Goal: Information Seeking & Learning: Learn about a topic

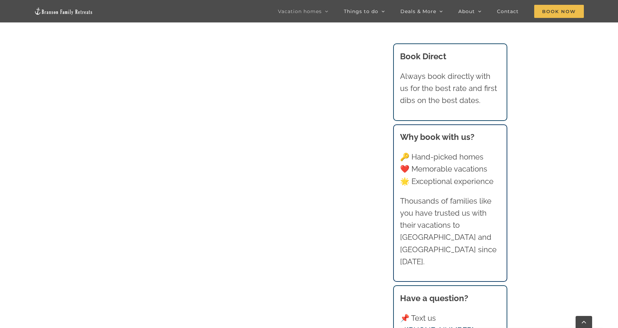
scroll to position [1100, 0]
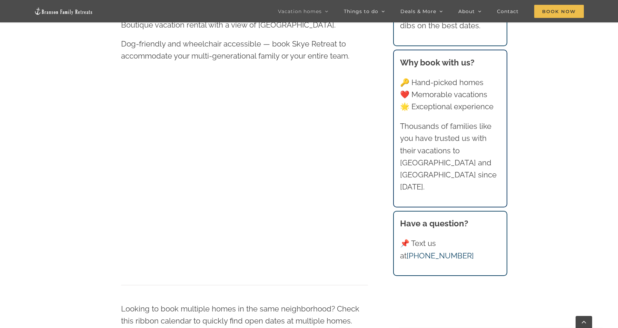
scroll to position [457, 0]
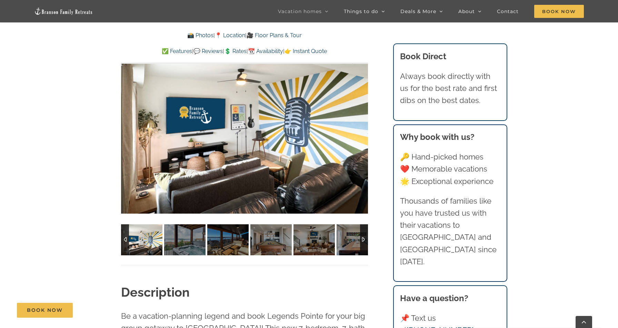
scroll to position [516, 0]
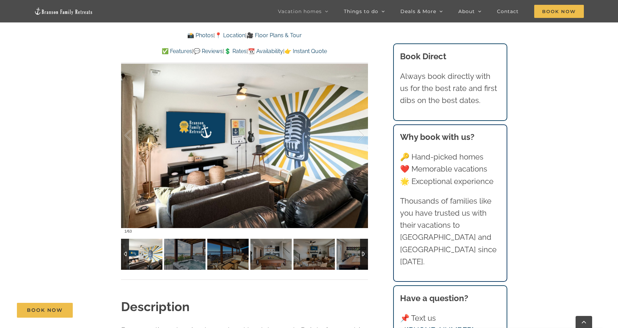
click at [364, 253] on div at bounding box center [364, 254] width 8 height 31
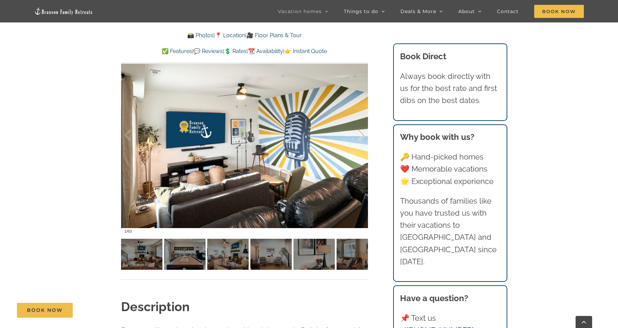
click at [362, 134] on div at bounding box center [353, 135] width 21 height 43
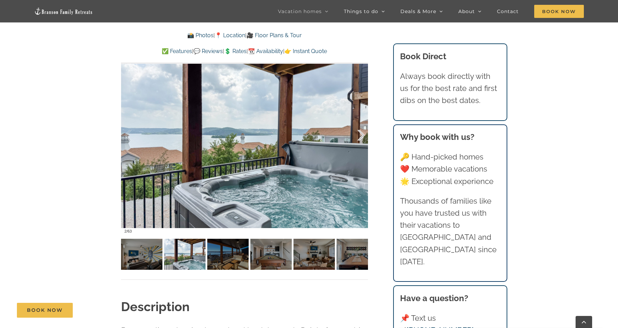
click at [362, 134] on div at bounding box center [353, 135] width 21 height 43
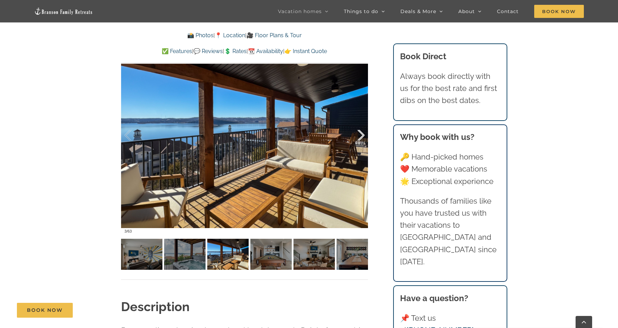
click at [362, 134] on div at bounding box center [353, 135] width 21 height 43
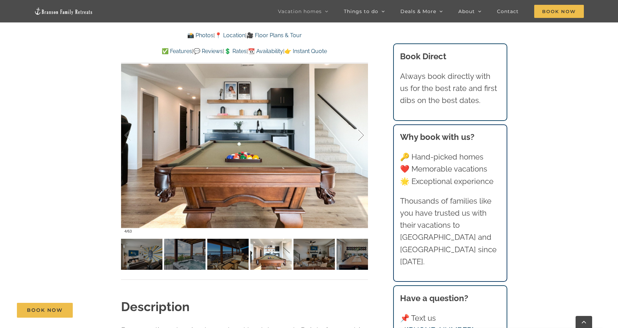
click at [362, 134] on div at bounding box center [353, 135] width 21 height 43
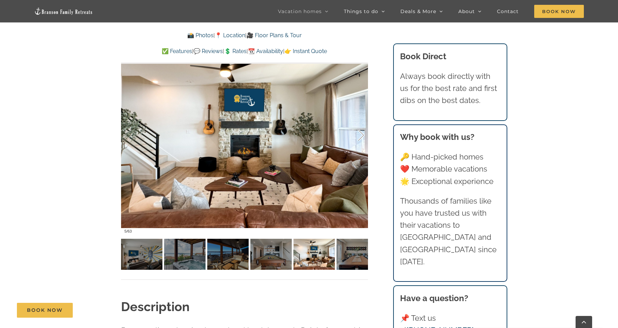
click at [362, 134] on div at bounding box center [353, 135] width 21 height 43
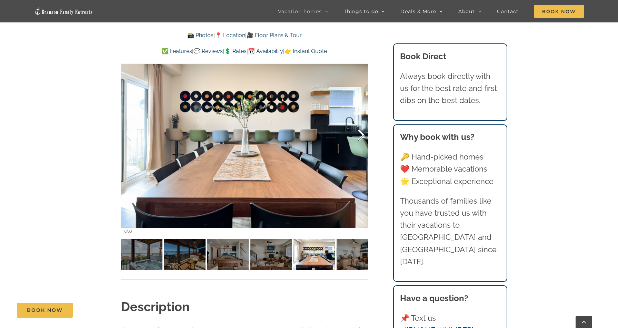
click at [362, 134] on div at bounding box center [353, 135] width 21 height 43
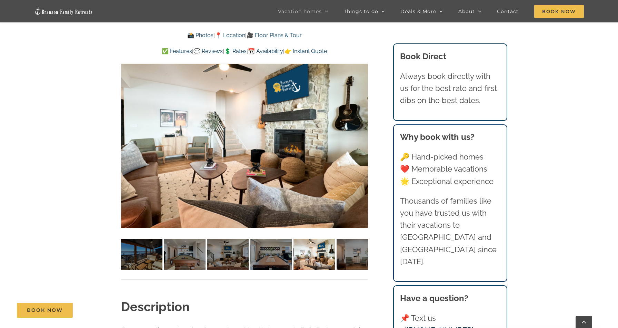
click at [362, 134] on div at bounding box center [244, 135] width 247 height 203
click at [361, 133] on div at bounding box center [353, 135] width 21 height 43
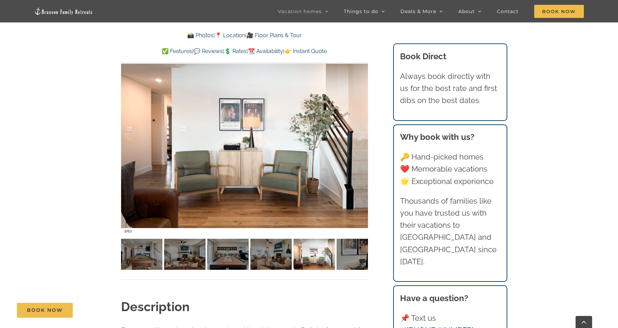
click at [361, 133] on div at bounding box center [353, 135] width 21 height 43
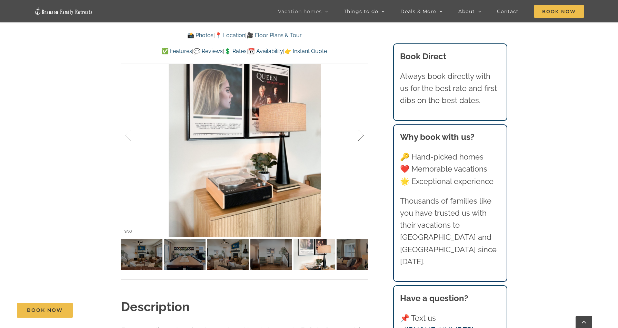
click at [361, 133] on div at bounding box center [353, 135] width 21 height 43
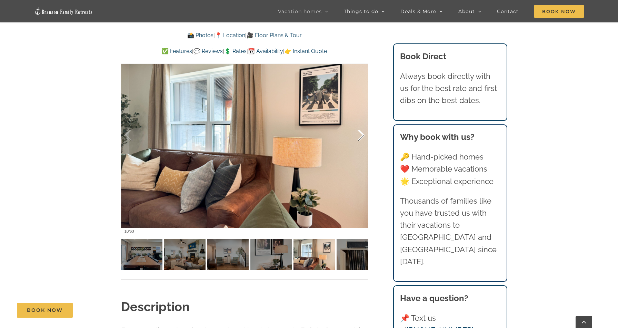
click at [361, 133] on div at bounding box center [353, 135] width 21 height 43
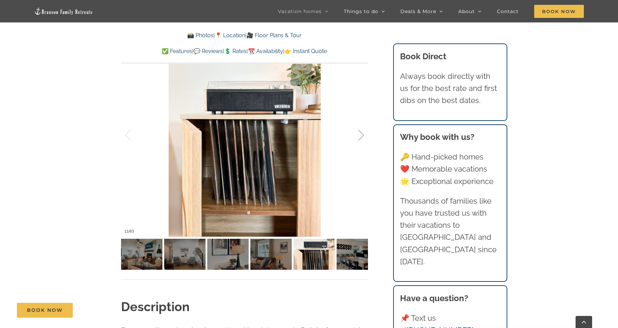
click at [361, 133] on div at bounding box center [353, 135] width 21 height 43
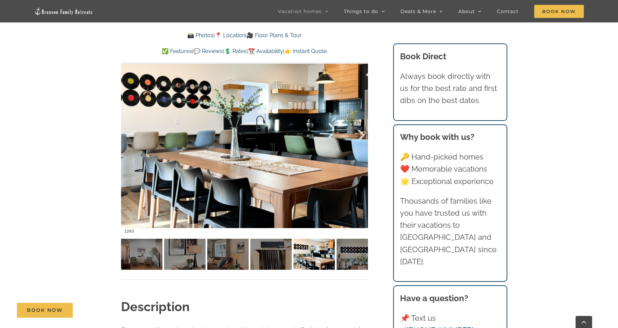
click at [361, 133] on div at bounding box center [353, 135] width 21 height 43
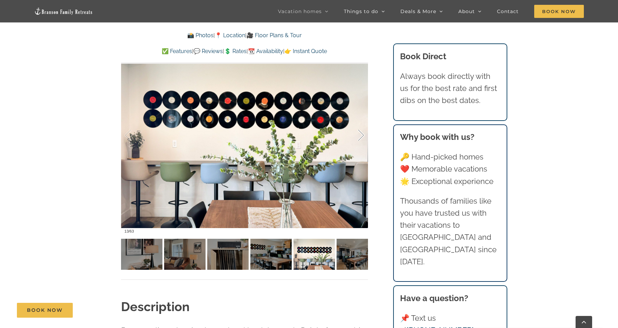
click at [361, 133] on div at bounding box center [353, 135] width 21 height 43
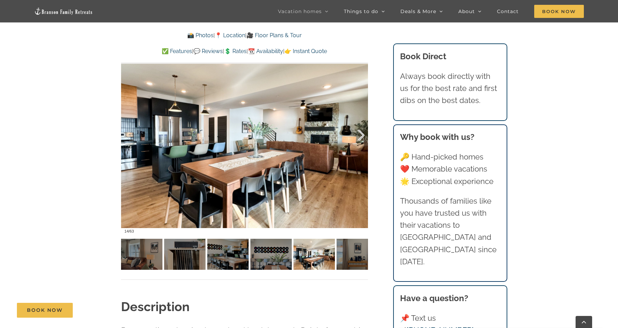
click at [361, 133] on div at bounding box center [353, 135] width 21 height 43
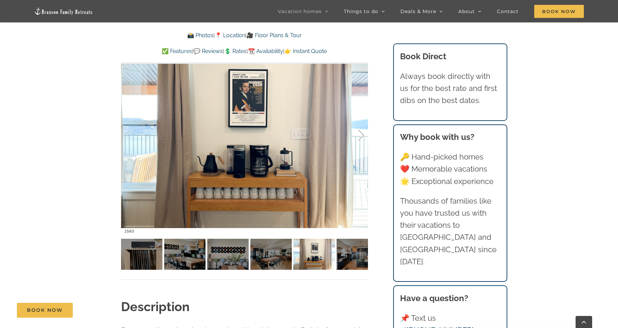
click at [361, 133] on div at bounding box center [353, 135] width 21 height 43
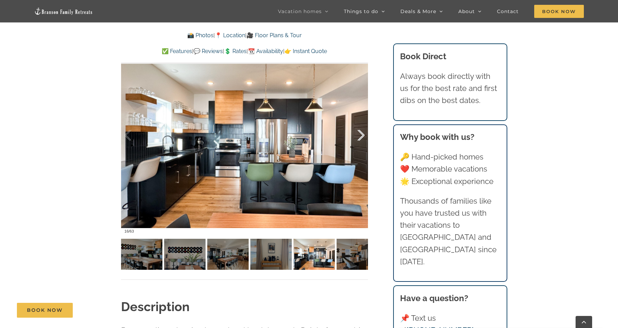
click at [361, 133] on div at bounding box center [353, 135] width 21 height 43
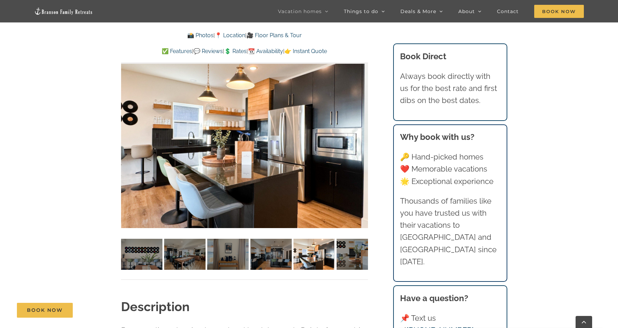
click at [361, 133] on div "17 / 63" at bounding box center [244, 135] width 247 height 203
click at [361, 133] on div at bounding box center [353, 135] width 21 height 43
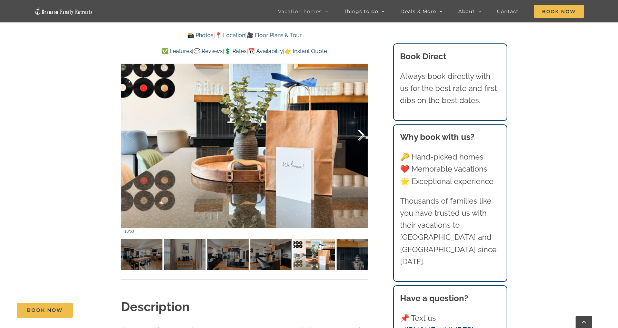
click at [361, 133] on div at bounding box center [353, 135] width 21 height 43
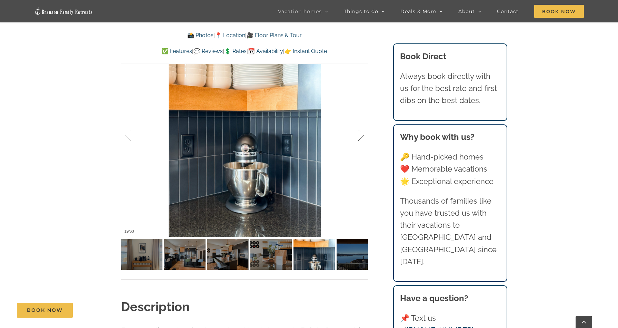
click at [361, 133] on div at bounding box center [353, 135] width 21 height 43
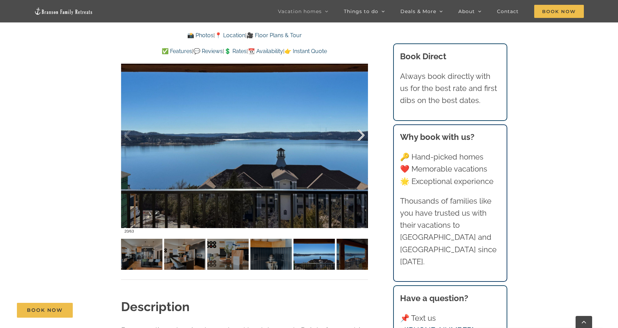
click at [361, 133] on div at bounding box center [353, 135] width 21 height 43
